Goal: Task Accomplishment & Management: Manage account settings

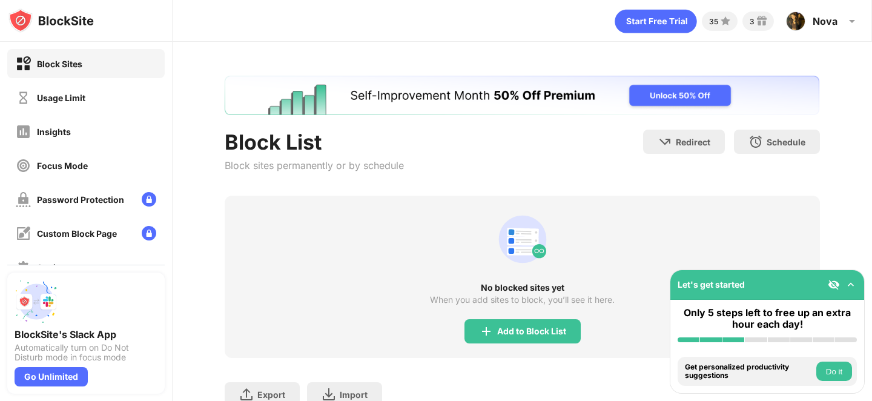
click at [65, 103] on div "Usage Limit" at bounding box center [51, 97] width 70 height 15
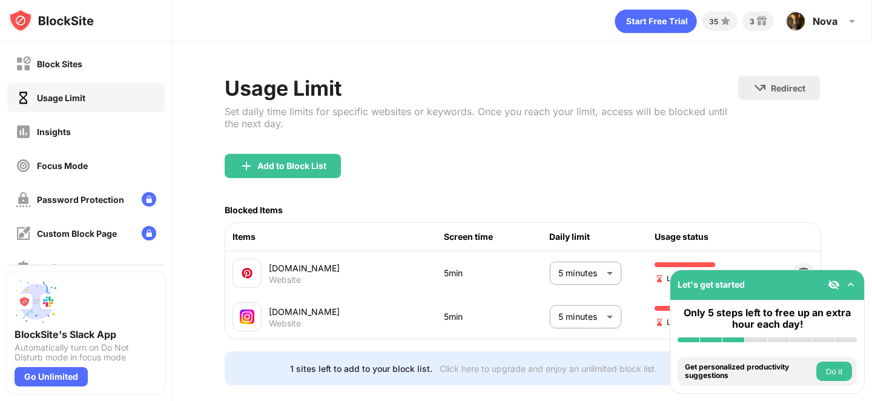
click at [558, 317] on body "Block Sites Usage Limit Insights Focus Mode Password Protection Custom Block Pa…" at bounding box center [436, 200] width 872 height 401
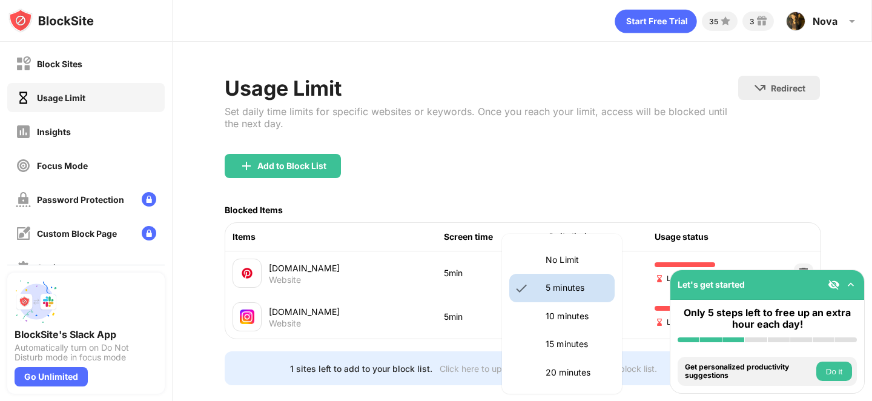
click at [548, 340] on p "15 minutes" at bounding box center [577, 343] width 62 height 13
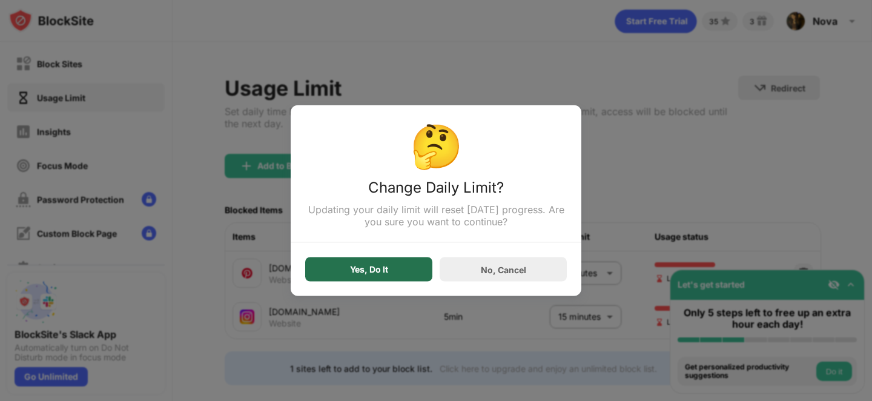
click at [371, 269] on div "Yes, Do It" at bounding box center [369, 270] width 38 height 10
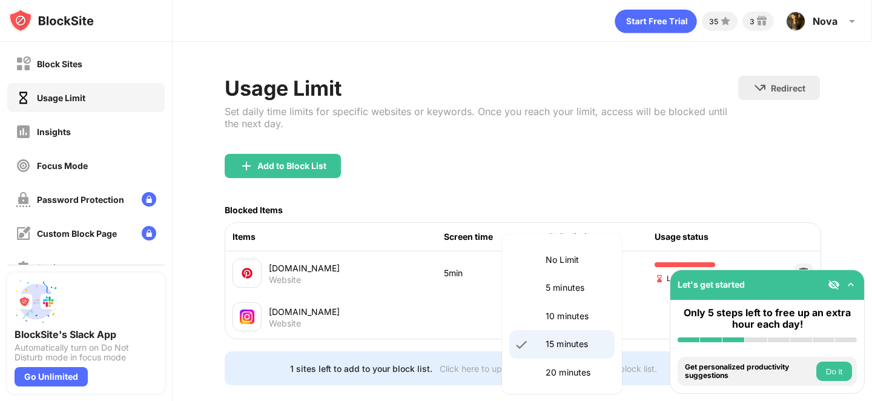
click at [606, 320] on body "Block Sites Usage Limit Insights Focus Mode Password Protection Custom Block Pa…" at bounding box center [436, 200] width 872 height 401
click at [572, 295] on li "5 minutes" at bounding box center [561, 288] width 105 height 28
type input "*"
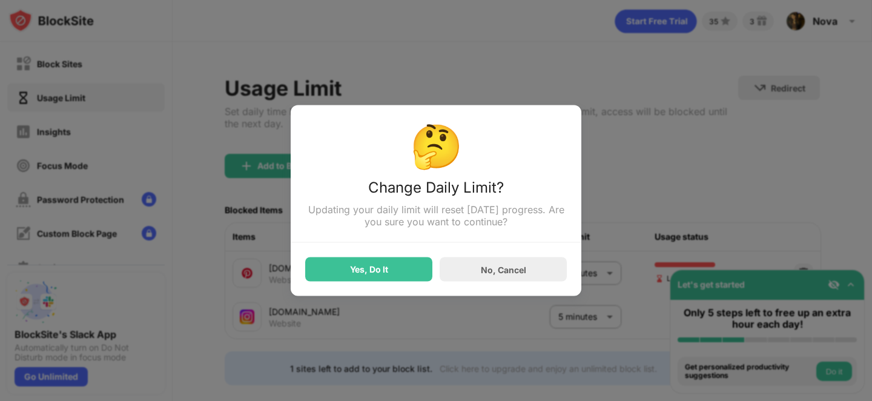
click at [366, 256] on div "Yes, Do It No, Cancel" at bounding box center [436, 262] width 262 height 39
click at [366, 279] on div "Yes, Do It" at bounding box center [368, 269] width 127 height 24
